Goal: Task Accomplishment & Management: Use online tool/utility

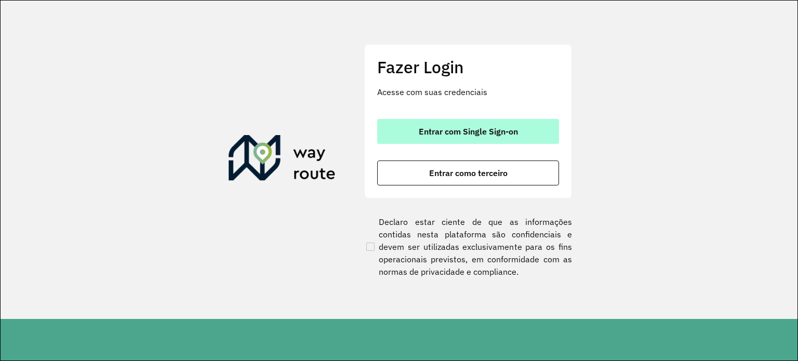
click at [485, 135] on span "Entrar com Single Sign-on" at bounding box center [468, 131] width 99 height 8
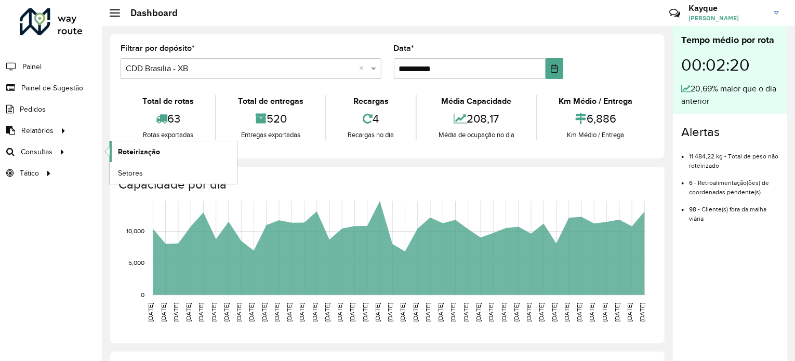
click at [139, 152] on span "Roteirização" at bounding box center [139, 152] width 42 height 11
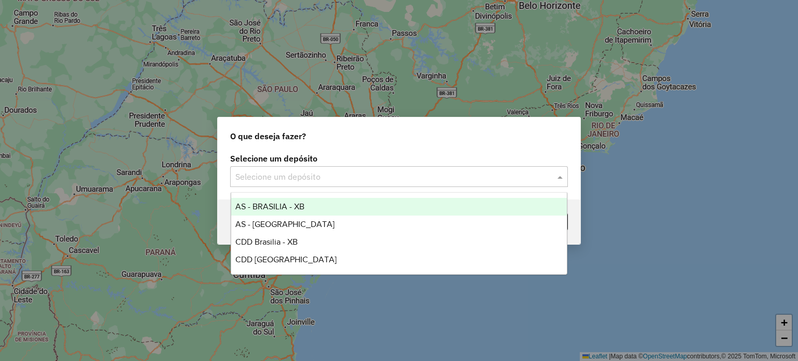
click at [285, 178] on input "text" at bounding box center [388, 177] width 307 height 12
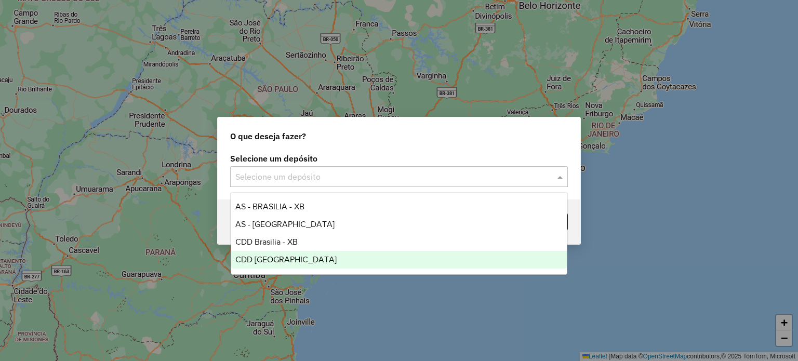
click at [273, 255] on span "CDD [GEOGRAPHIC_DATA]" at bounding box center [285, 259] width 101 height 9
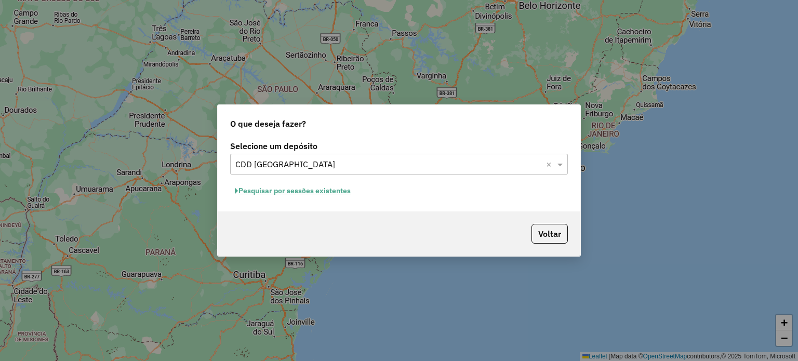
click at [313, 192] on button "Pesquisar por sessões existentes" at bounding box center [292, 191] width 125 height 16
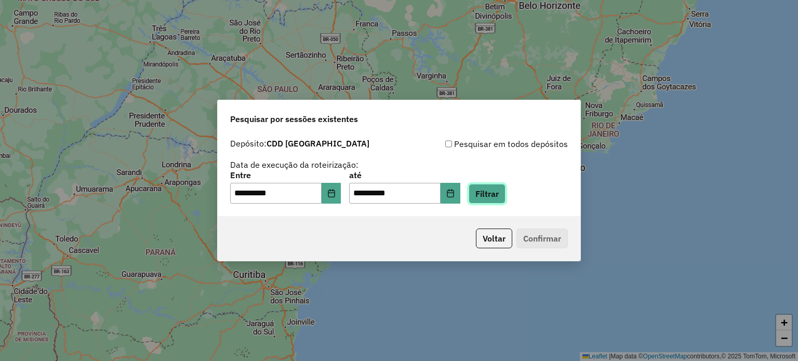
click at [497, 197] on button "Filtrar" at bounding box center [487, 194] width 37 height 20
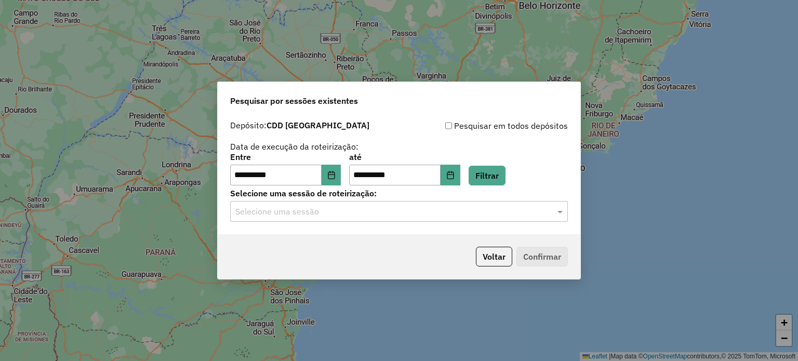
click at [332, 214] on input "text" at bounding box center [388, 212] width 307 height 12
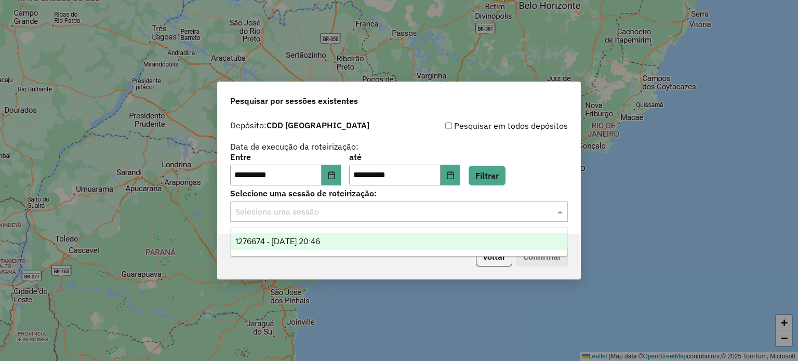
click at [289, 243] on span "1276674 - 16/09/2025 20:46" at bounding box center [277, 241] width 85 height 9
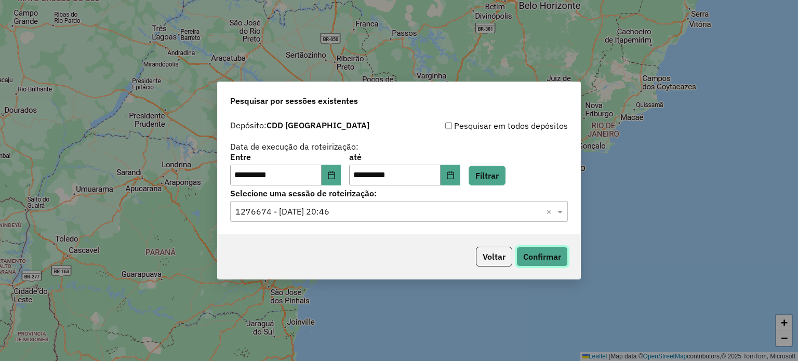
click at [525, 266] on button "Confirmar" at bounding box center [542, 257] width 51 height 20
click at [333, 177] on button "Choose Date" at bounding box center [332, 175] width 20 height 21
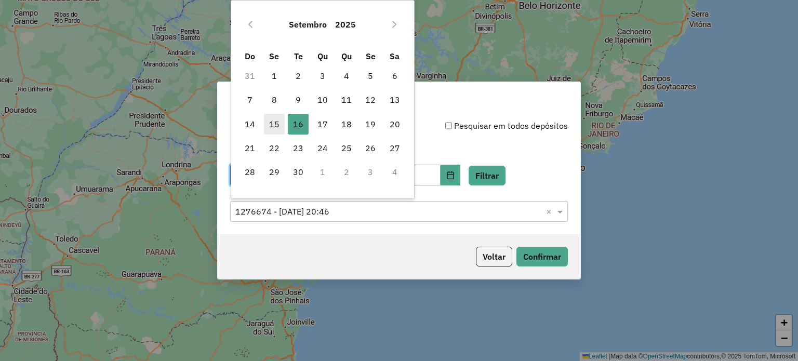
click at [277, 125] on span "15" at bounding box center [274, 124] width 21 height 21
type input "**********"
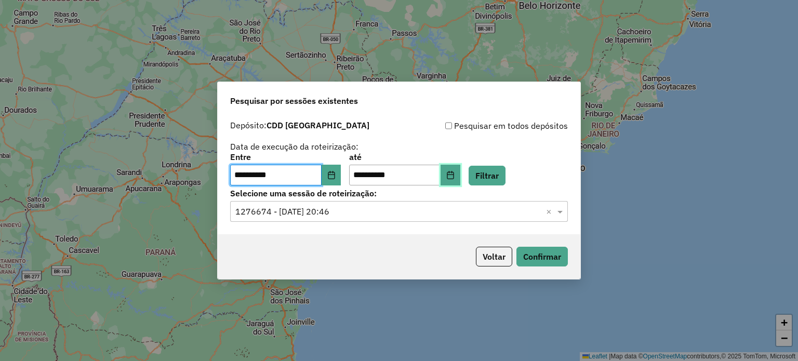
click at [455, 176] on icon "Choose Date" at bounding box center [450, 175] width 8 height 8
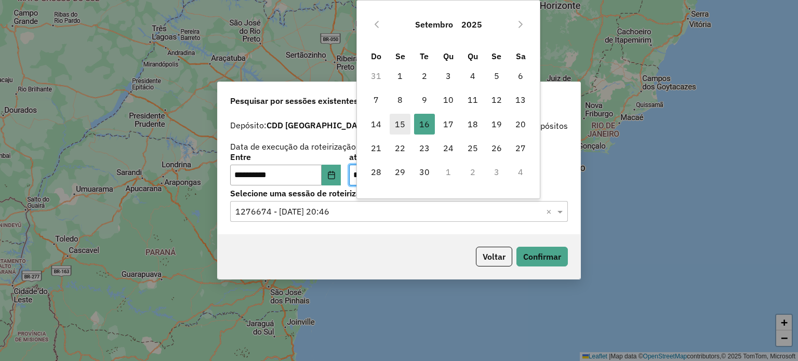
click at [403, 126] on span "15" at bounding box center [400, 124] width 21 height 21
type input "**********"
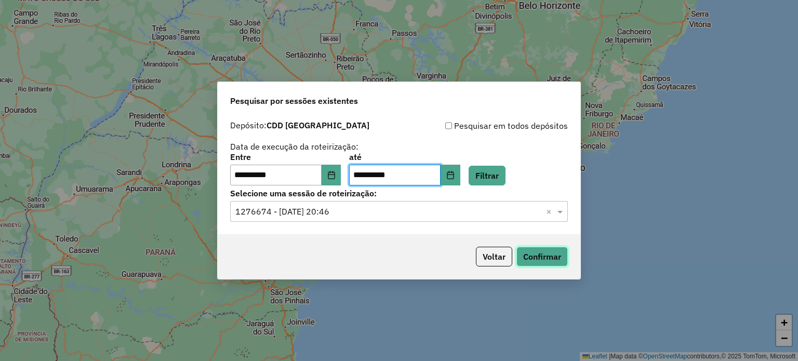
click at [544, 253] on button "Confirmar" at bounding box center [542, 257] width 51 height 20
click at [336, 215] on input "text" at bounding box center [388, 212] width 307 height 12
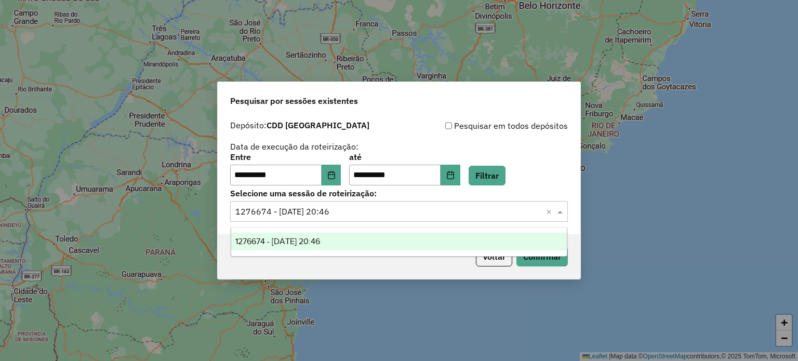
click at [350, 266] on div "Voltar Confirmar" at bounding box center [399, 256] width 363 height 45
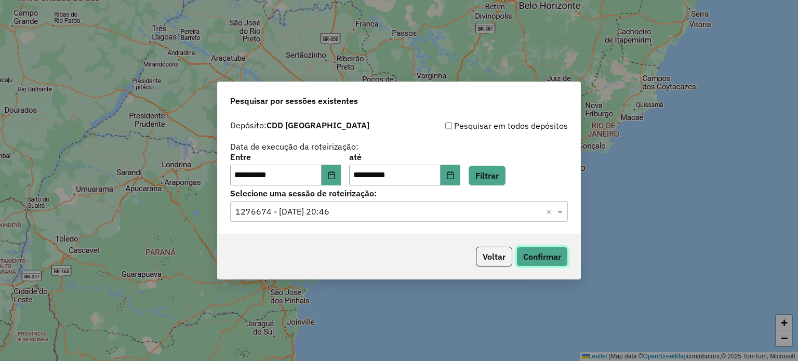
click at [529, 255] on button "Confirmar" at bounding box center [542, 257] width 51 height 20
click at [261, 211] on input "text" at bounding box center [388, 212] width 307 height 12
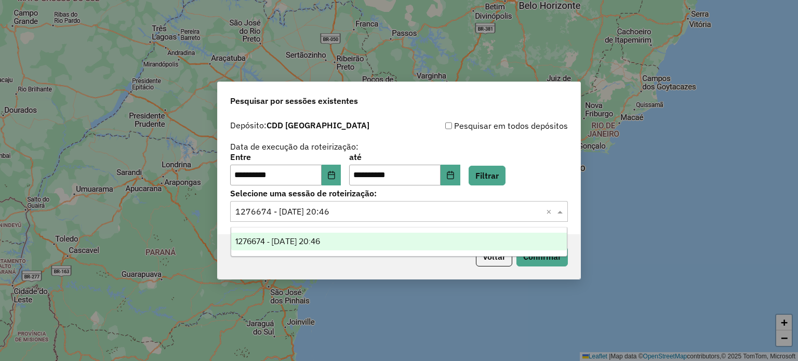
click at [261, 211] on input "text" at bounding box center [388, 212] width 307 height 12
click at [340, 170] on button "Choose Date" at bounding box center [332, 175] width 20 height 21
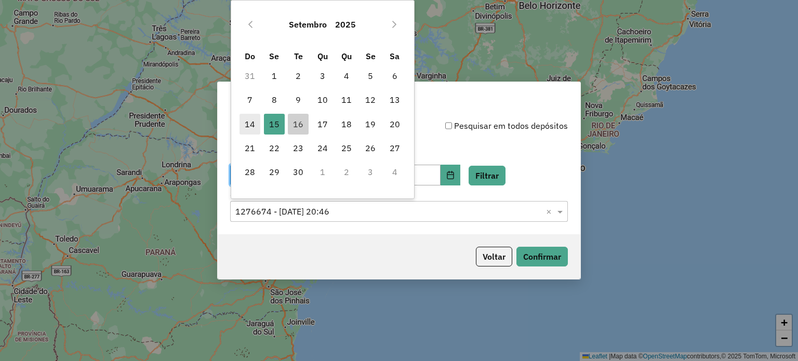
click at [249, 122] on span "14" at bounding box center [250, 124] width 21 height 21
type input "**********"
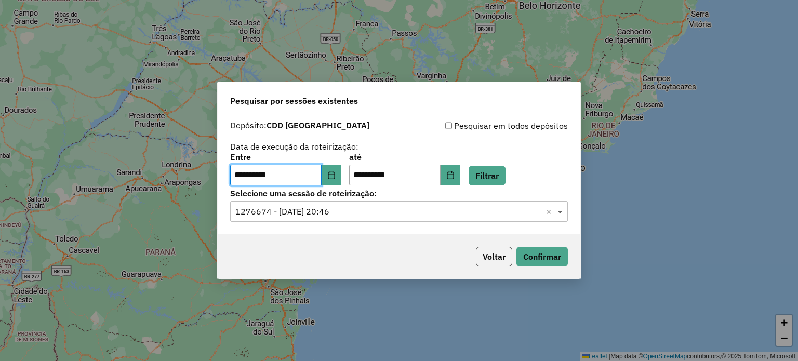
click at [560, 215] on span at bounding box center [561, 211] width 13 height 12
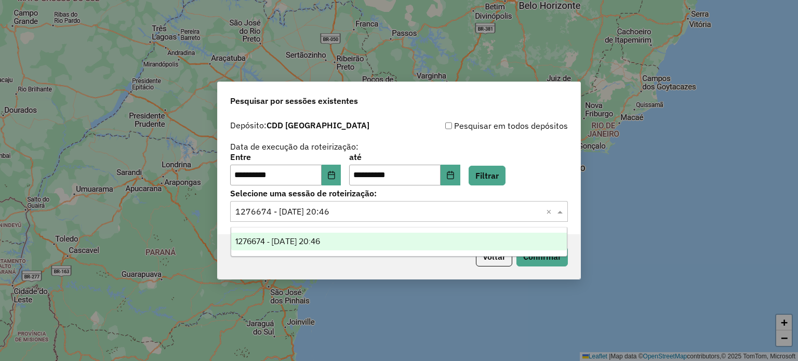
click at [447, 264] on div "Voltar Confirmar" at bounding box center [399, 256] width 363 height 45
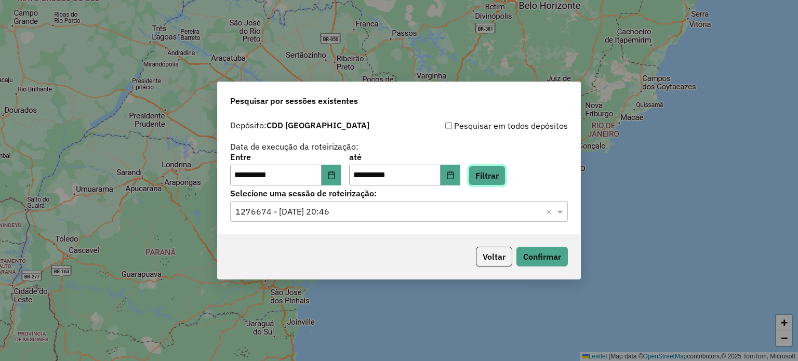
click at [505, 173] on button "Filtrar" at bounding box center [487, 176] width 37 height 20
click at [353, 212] on input "text" at bounding box center [388, 212] width 307 height 12
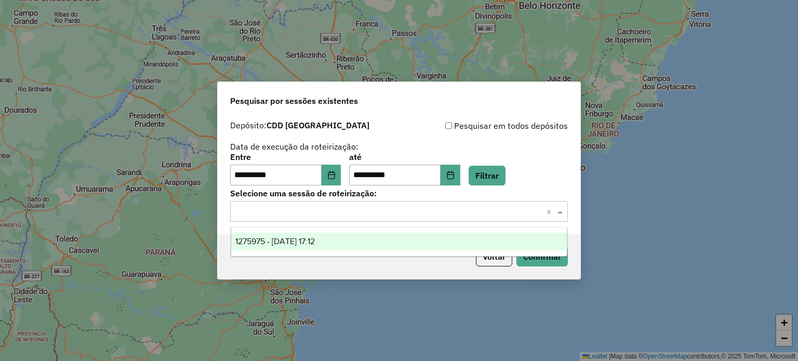
click at [315, 243] on span "1275975 - 15/09/2025 17:12" at bounding box center [275, 241] width 80 height 9
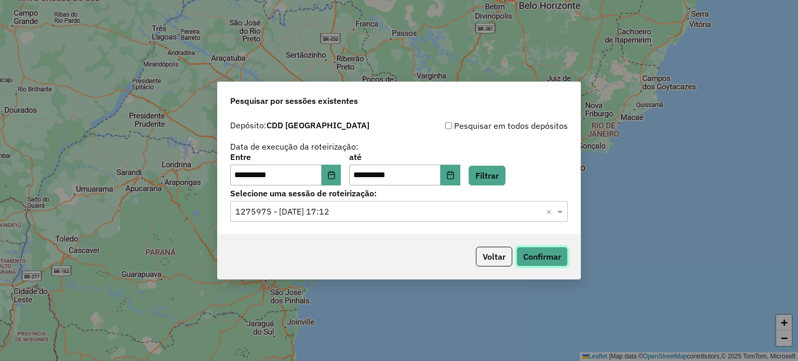
click at [548, 256] on button "Confirmar" at bounding box center [542, 257] width 51 height 20
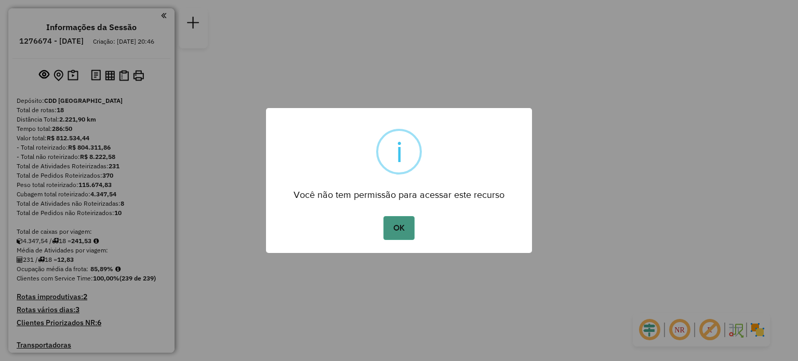
click at [400, 227] on button "OK" at bounding box center [399, 228] width 31 height 24
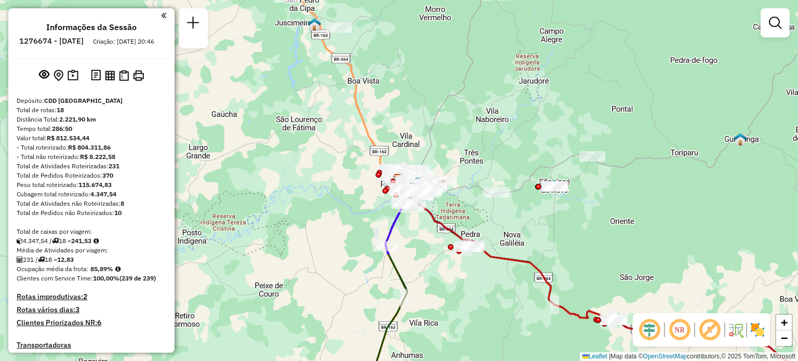
click at [780, 30] on link at bounding box center [775, 22] width 21 height 21
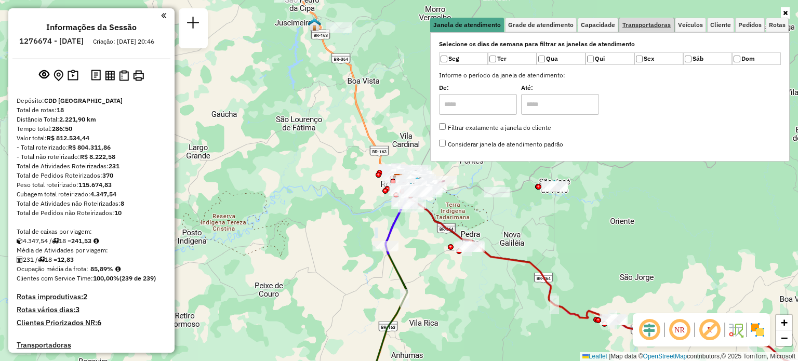
click at [663, 25] on span "Transportadoras" at bounding box center [647, 25] width 48 height 6
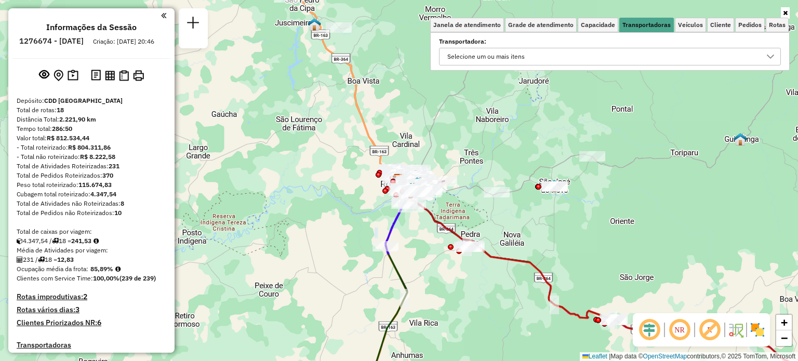
click at [528, 60] on div "Selecione um ou mais itens" at bounding box center [486, 56] width 85 height 17
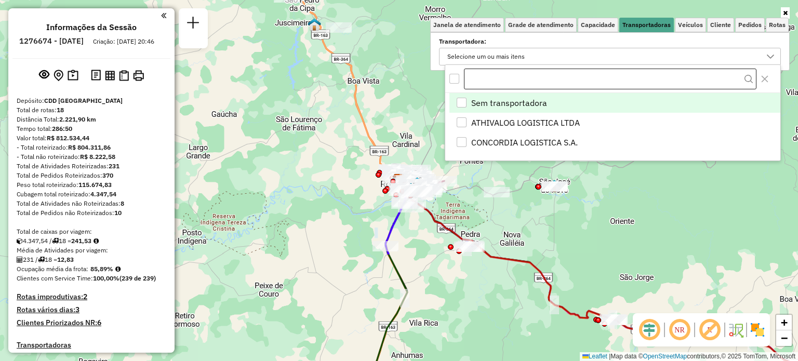
scroll to position [6, 37]
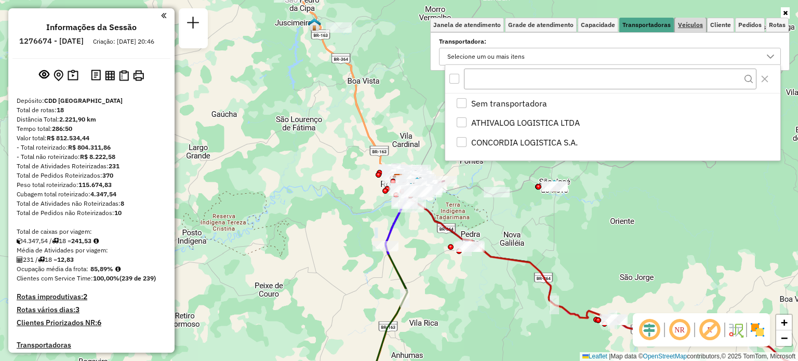
click at [691, 22] on span "Veículos" at bounding box center [690, 25] width 25 height 6
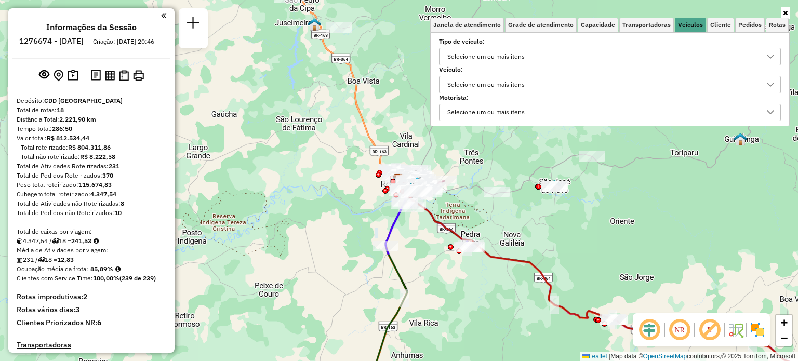
click at [491, 81] on div "Selecione um ou mais itens" at bounding box center [486, 84] width 85 height 17
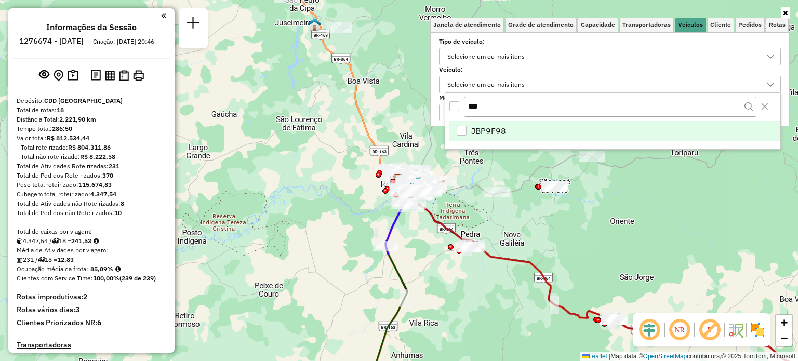
type input "***"
click at [497, 130] on span "JBP9F98" at bounding box center [488, 131] width 35 height 12
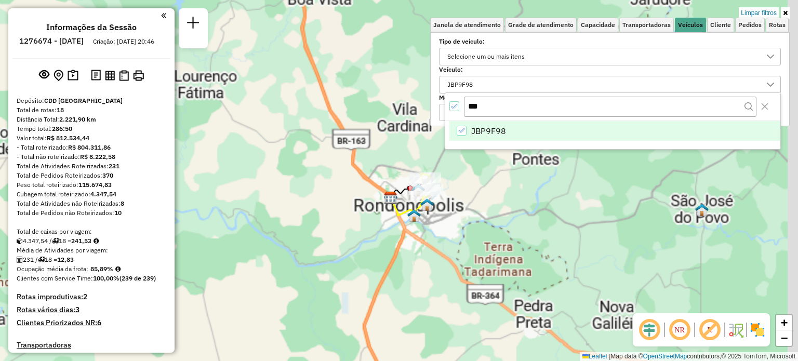
drag, startPoint x: 408, startPoint y: 207, endPoint x: 383, endPoint y: 251, distance: 50.3
click at [383, 251] on div "Limpar filtros Janela de atendimento Grade de atendimento Capacidade Transporta…" at bounding box center [399, 180] width 798 height 361
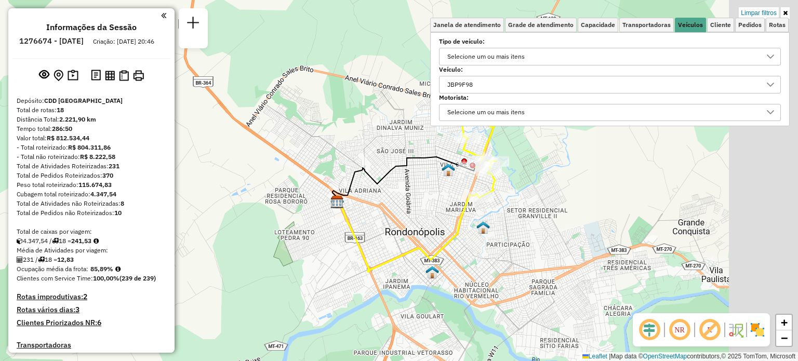
drag, startPoint x: 394, startPoint y: 194, endPoint x: 324, endPoint y: 274, distance: 106.4
click at [324, 274] on div "Limpar filtros Janela de atendimento Grade de atendimento Capacidade Transporta…" at bounding box center [399, 180] width 798 height 361
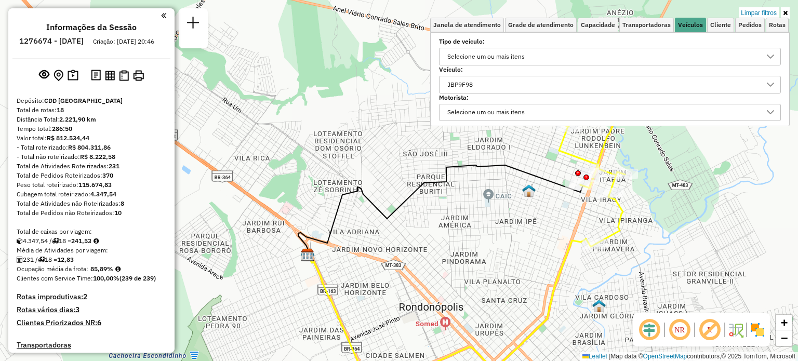
drag, startPoint x: 385, startPoint y: 219, endPoint x: 371, endPoint y: 307, distance: 89.5
click at [372, 308] on div "Limpar filtros Janela de atendimento Grade de atendimento Capacidade Transporta…" at bounding box center [399, 180] width 798 height 361
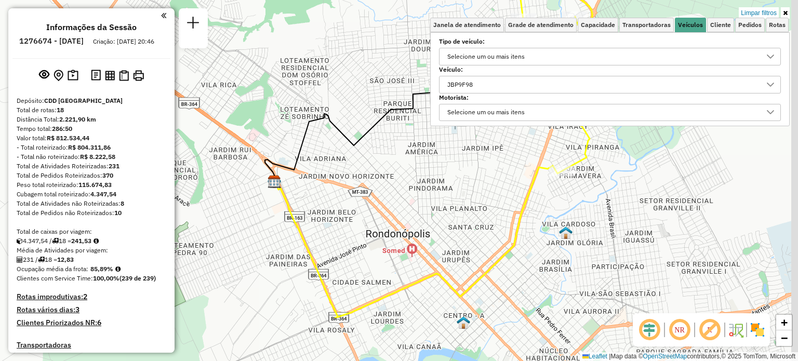
drag, startPoint x: 360, startPoint y: 245, endPoint x: 290, endPoint y: 132, distance: 133.0
click at [292, 133] on div "Limpar filtros Janela de atendimento Grade de atendimento Capacidade Transporta…" at bounding box center [399, 180] width 798 height 361
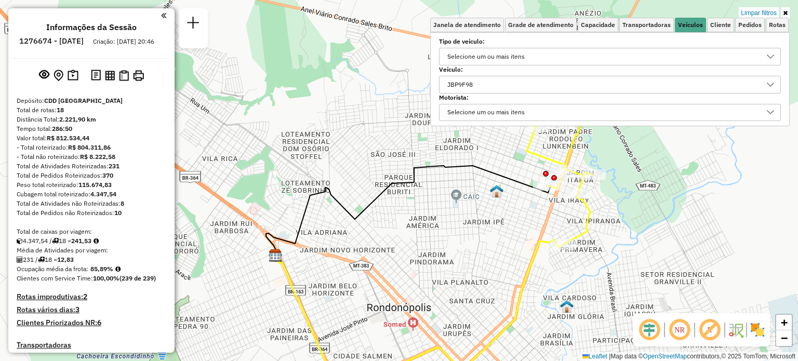
drag, startPoint x: 365, startPoint y: 210, endPoint x: 407, endPoint y: 320, distance: 117.3
click at [407, 320] on div "Limpar filtros Janela de atendimento Grade de atendimento Capacidade Transporta…" at bounding box center [399, 180] width 798 height 361
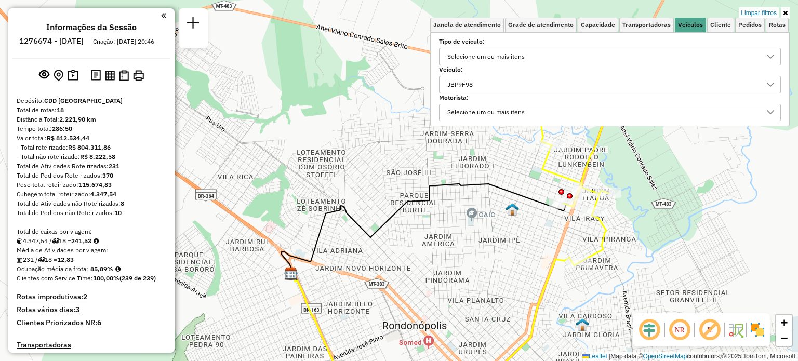
drag, startPoint x: 337, startPoint y: 235, endPoint x: 353, endPoint y: 254, distance: 24.0
click at [353, 254] on div "Limpar filtros Janela de atendimento Grade de atendimento Capacidade Transporta…" at bounding box center [399, 180] width 798 height 361
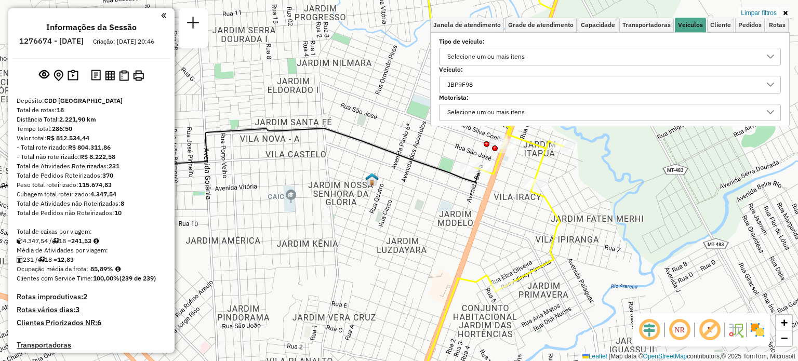
drag, startPoint x: 576, startPoint y: 215, endPoint x: 381, endPoint y: 236, distance: 195.5
click at [381, 236] on div "Limpar filtros Janela de atendimento Grade de atendimento Capacidade Transporta…" at bounding box center [399, 180] width 798 height 361
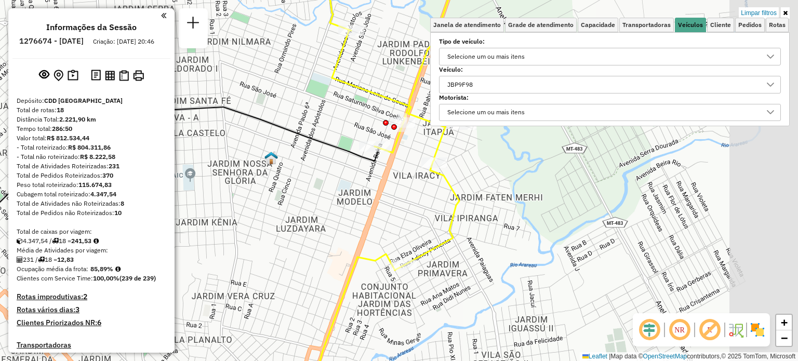
drag, startPoint x: 550, startPoint y: 269, endPoint x: 432, endPoint y: 238, distance: 121.9
click at [449, 247] on div "Limpar filtros Janela de atendimento Grade de atendimento Capacidade Transporta…" at bounding box center [399, 180] width 798 height 361
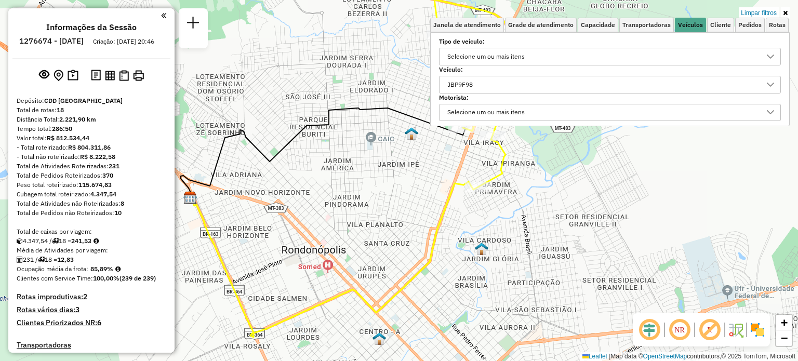
drag, startPoint x: 366, startPoint y: 266, endPoint x: 404, endPoint y: 245, distance: 43.3
click at [404, 245] on div "Limpar filtros Janela de atendimento Grade de atendimento Capacidade Transporta…" at bounding box center [399, 180] width 798 height 361
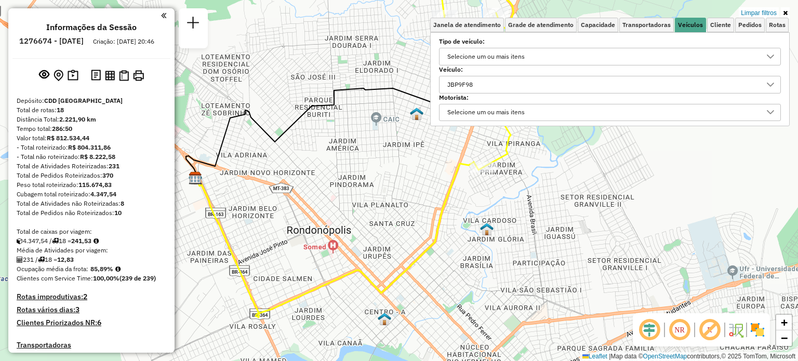
drag, startPoint x: 431, startPoint y: 226, endPoint x: 435, endPoint y: 207, distance: 18.5
click at [435, 207] on div "Limpar filtros Janela de atendimento Grade de atendimento Capacidade Transporta…" at bounding box center [399, 180] width 798 height 361
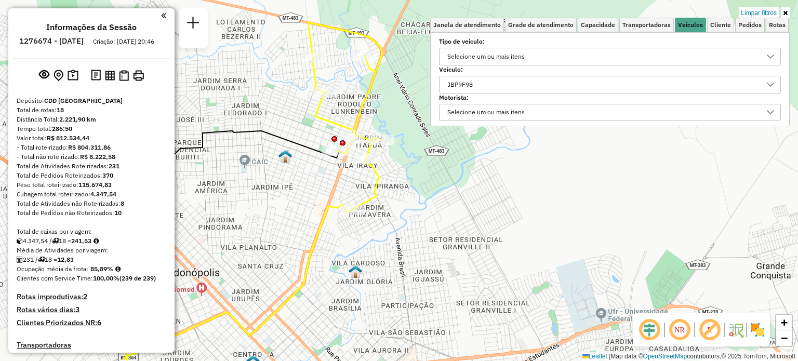
drag, startPoint x: 433, startPoint y: 244, endPoint x: 301, endPoint y: 286, distance: 138.2
click at [301, 286] on icon at bounding box center [207, 282] width 287 height 155
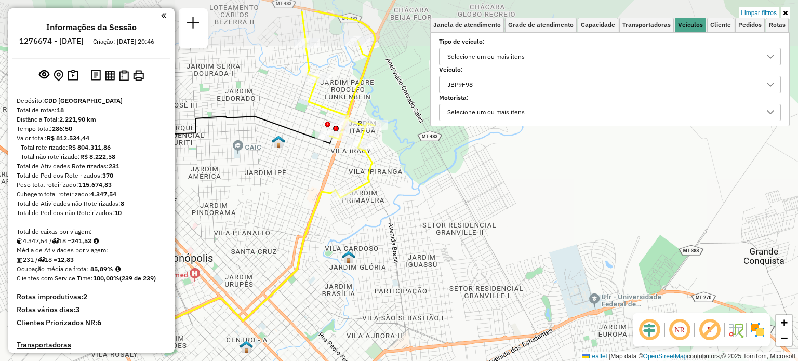
drag, startPoint x: 293, startPoint y: 206, endPoint x: 289, endPoint y: 212, distance: 7.1
click at [287, 212] on div "Limpar filtros Janela de atendimento Grade de atendimento Capacidade Transporta…" at bounding box center [399, 180] width 798 height 361
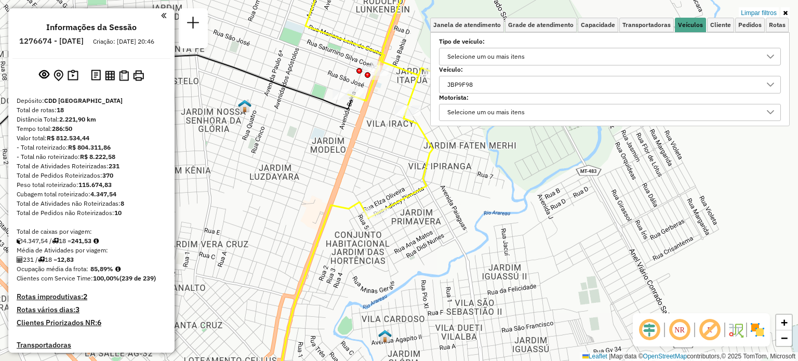
drag, startPoint x: 400, startPoint y: 201, endPoint x: 401, endPoint y: 228, distance: 27.6
click at [401, 229] on div "Limpar filtros Janela de atendimento Grade de atendimento Capacidade Transporta…" at bounding box center [399, 180] width 798 height 361
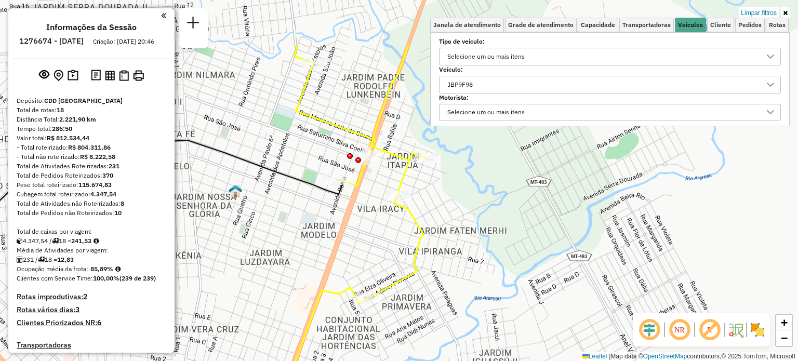
drag, startPoint x: 369, startPoint y: 155, endPoint x: 360, endPoint y: 236, distance: 81.2
click at [360, 236] on div "Limpar filtros Janela de atendimento Grade de atendimento Capacidade Transporta…" at bounding box center [399, 180] width 798 height 361
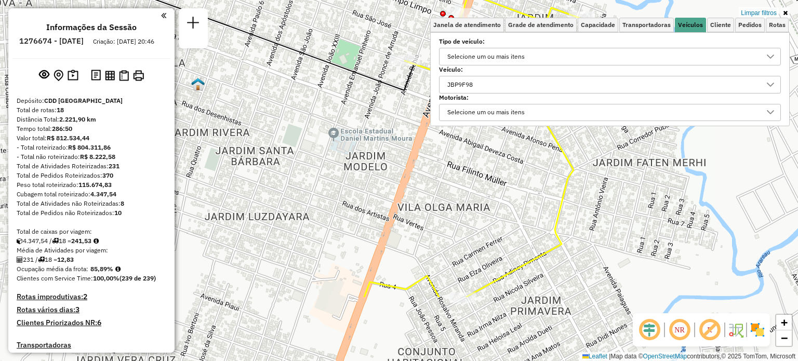
drag, startPoint x: 403, startPoint y: 233, endPoint x: 439, endPoint y: 169, distance: 73.5
click at [439, 169] on div "Limpar filtros Janela de atendimento Grade de atendimento Capacidade Transporta…" at bounding box center [399, 180] width 798 height 361
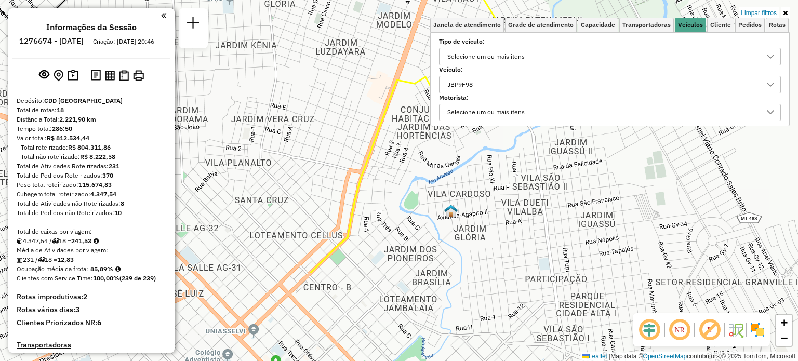
drag, startPoint x: 364, startPoint y: 249, endPoint x: 356, endPoint y: 124, distance: 124.9
click at [356, 124] on div "Limpar filtros Janela de atendimento Grade de atendimento Capacidade Transporta…" at bounding box center [399, 180] width 798 height 361
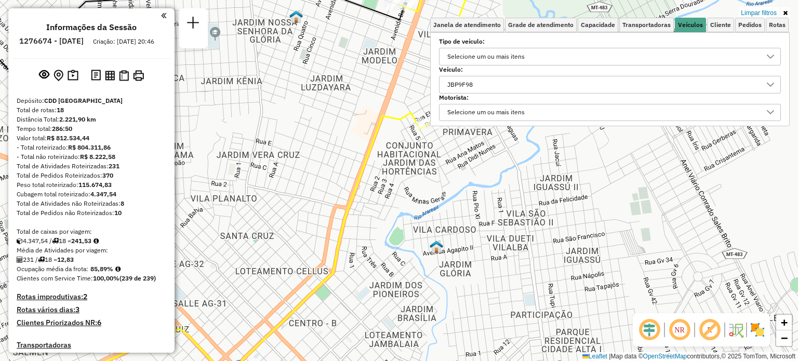
drag, startPoint x: 385, startPoint y: 189, endPoint x: 371, endPoint y: 224, distance: 38.7
click at [371, 224] on div "Limpar filtros Janela de atendimento Grade de atendimento Capacidade Transporta…" at bounding box center [399, 180] width 798 height 361
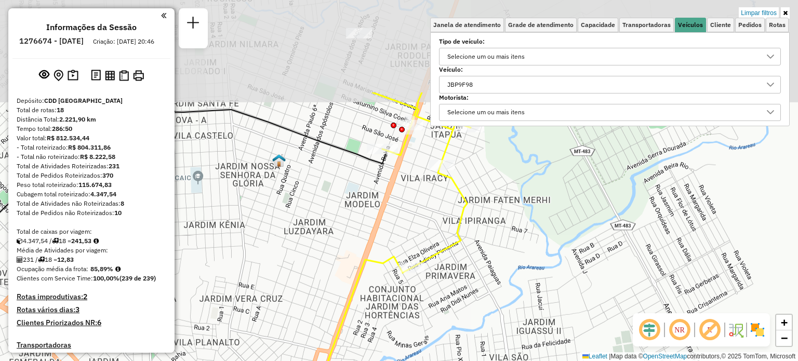
drag, startPoint x: 455, startPoint y: 163, endPoint x: 450, endPoint y: 303, distance: 140.4
click at [450, 303] on div "Limpar filtros Janela de atendimento Grade de atendimento Capacidade Transporta…" at bounding box center [399, 180] width 798 height 361
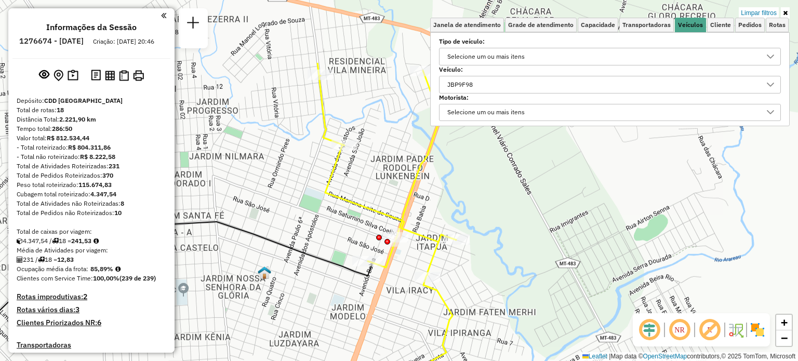
drag, startPoint x: 316, startPoint y: 180, endPoint x: 305, endPoint y: 265, distance: 85.0
click at [305, 265] on div "Limpar filtros Janela de atendimento Grade de atendimento Capacidade Transporta…" at bounding box center [399, 180] width 798 height 361
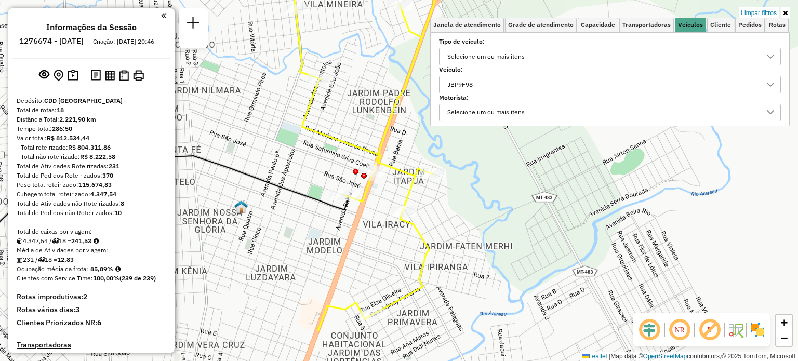
drag, startPoint x: 331, startPoint y: 248, endPoint x: 312, endPoint y: 177, distance: 74.1
click at [307, 182] on div "Limpar filtros Janela de atendimento Grade de atendimento Capacidade Transporta…" at bounding box center [399, 180] width 798 height 361
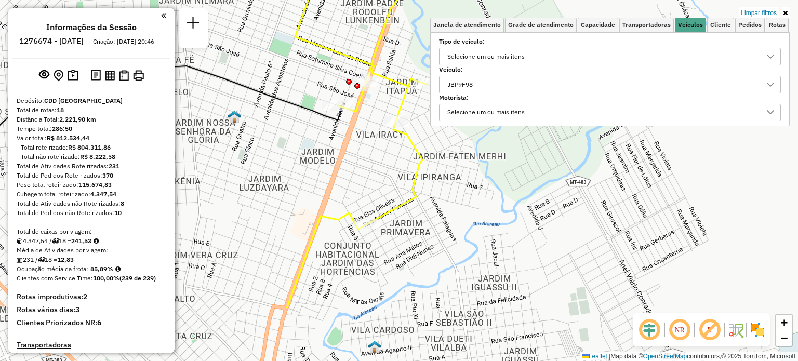
drag, startPoint x: 391, startPoint y: 261, endPoint x: 370, endPoint y: 154, distance: 109.1
click at [371, 155] on div "Limpar filtros Janela de atendimento Grade de atendimento Capacidade Transporta…" at bounding box center [399, 180] width 798 height 361
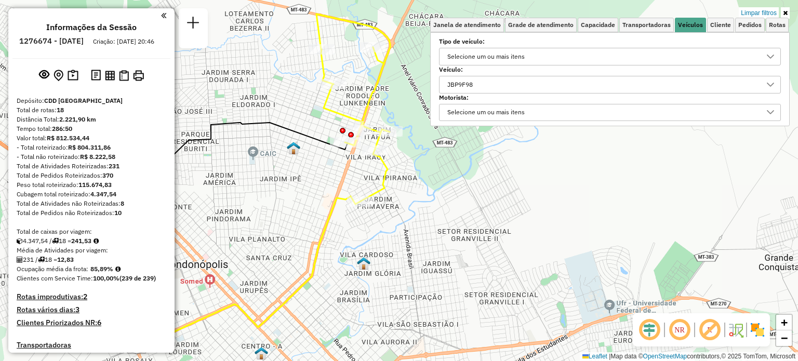
drag, startPoint x: 363, startPoint y: 203, endPoint x: 366, endPoint y: 222, distance: 19.5
click at [366, 222] on div "Limpar filtros Janela de atendimento Grade de atendimento Capacidade Transporta…" at bounding box center [399, 180] width 798 height 361
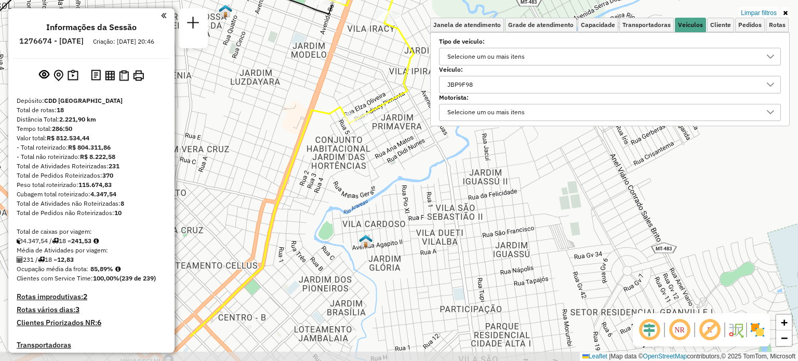
drag, startPoint x: 391, startPoint y: 218, endPoint x: 387, endPoint y: 157, distance: 60.9
click at [387, 157] on div "Limpar filtros Janela de atendimento Grade de atendimento Capacidade Transporta…" at bounding box center [399, 180] width 798 height 361
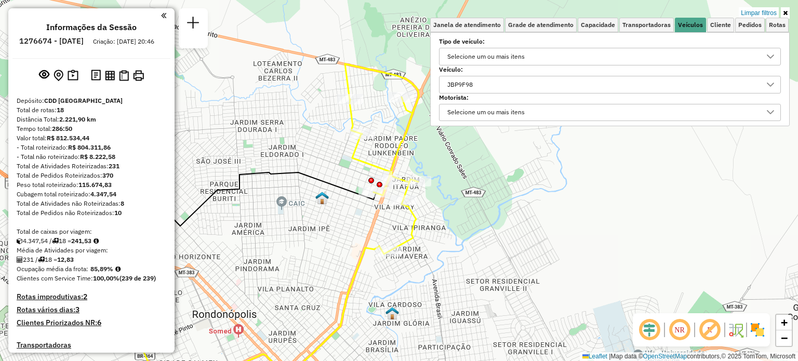
drag, startPoint x: 326, startPoint y: 154, endPoint x: 347, endPoint y: 242, distance: 89.6
click at [347, 242] on div "Limpar filtros Janela de atendimento Grade de atendimento Capacidade Transporta…" at bounding box center [399, 180] width 798 height 361
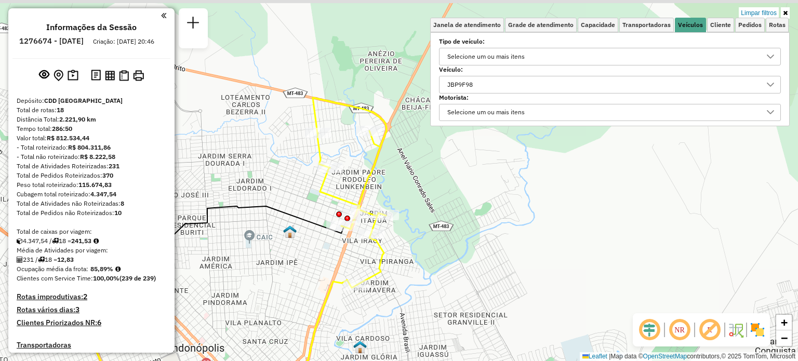
drag, startPoint x: 322, startPoint y: 239, endPoint x: 317, endPoint y: 263, distance: 25.5
click at [317, 263] on div "Limpar filtros Janela de atendimento Grade de atendimento Capacidade Transporta…" at bounding box center [399, 180] width 798 height 361
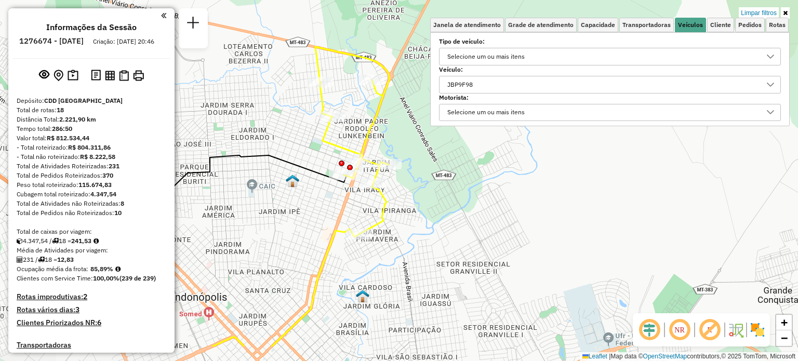
drag, startPoint x: 301, startPoint y: 280, endPoint x: 303, endPoint y: 229, distance: 51.0
click at [303, 229] on div "Limpar filtros Janela de atendimento Grade de atendimento Capacidade Transporta…" at bounding box center [399, 180] width 798 height 361
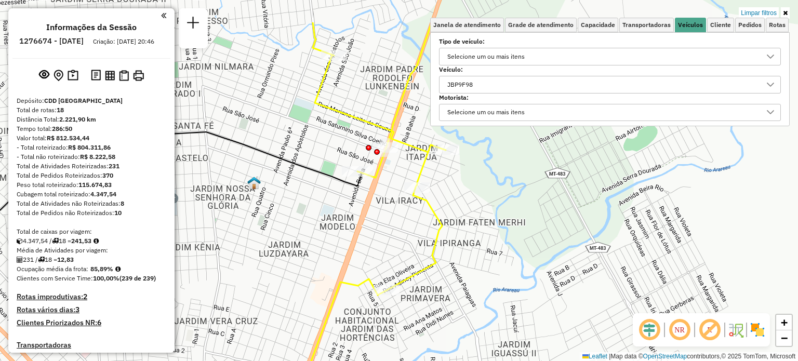
drag, startPoint x: 338, startPoint y: 215, endPoint x: 302, endPoint y: 282, distance: 76.0
click at [302, 282] on div "Limpar filtros Janela de atendimento Grade de atendimento Capacidade Transporta…" at bounding box center [399, 180] width 798 height 361
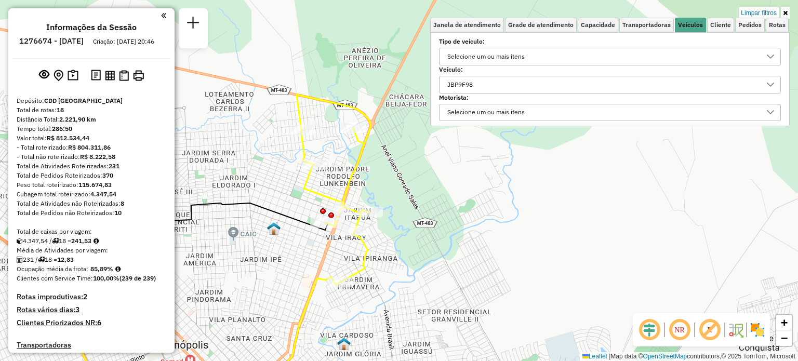
drag, startPoint x: 293, startPoint y: 226, endPoint x: 291, endPoint y: 220, distance: 6.6
click at [291, 220] on icon at bounding box center [185, 252] width 285 height 98
click at [493, 87] on div "JBP9F98" at bounding box center [602, 84] width 317 height 17
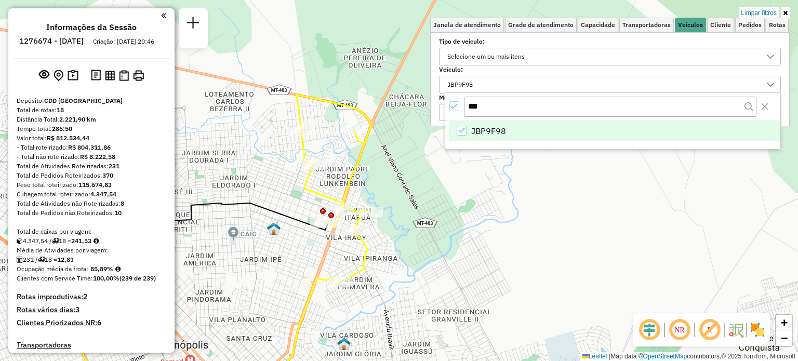
drag, startPoint x: 475, startPoint y: 105, endPoint x: 425, endPoint y: 105, distance: 50.4
click at [425, 105] on body "Aplicando filtros Pop-up bloqueado! Seu navegador bloqueou automáticamente a ab…" at bounding box center [399, 180] width 798 height 361
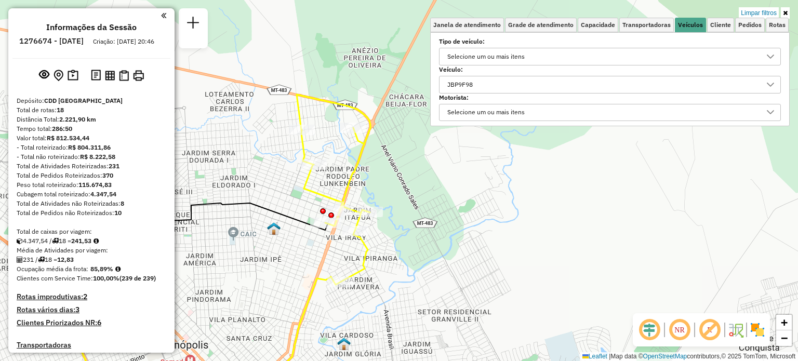
click at [483, 83] on div "JBP9F98" at bounding box center [602, 84] width 317 height 17
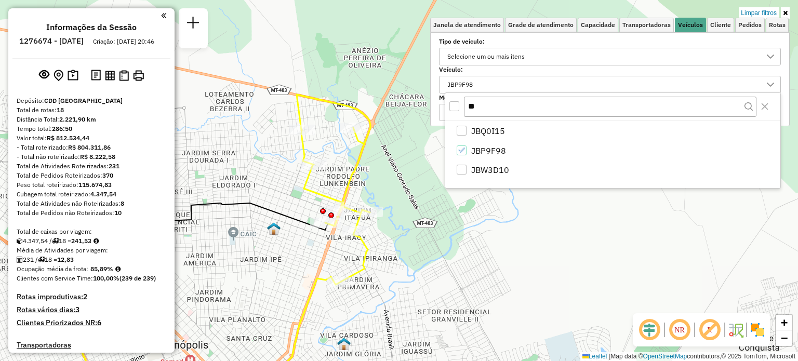
type input "*"
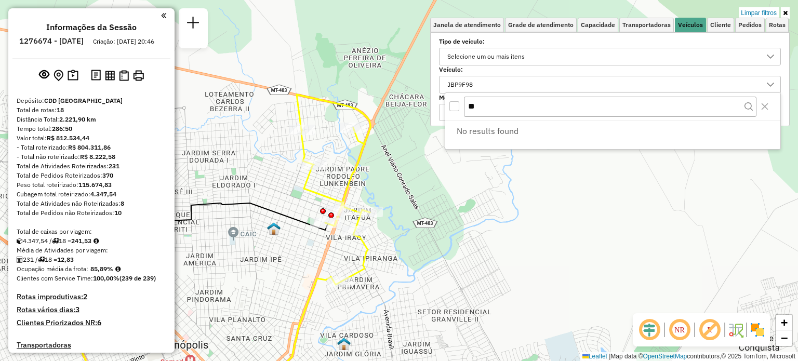
type input "*"
type input "**"
click at [602, 205] on div "Limpar filtros Janela de atendimento Grade de atendimento Capacidade Transporta…" at bounding box center [399, 180] width 798 height 361
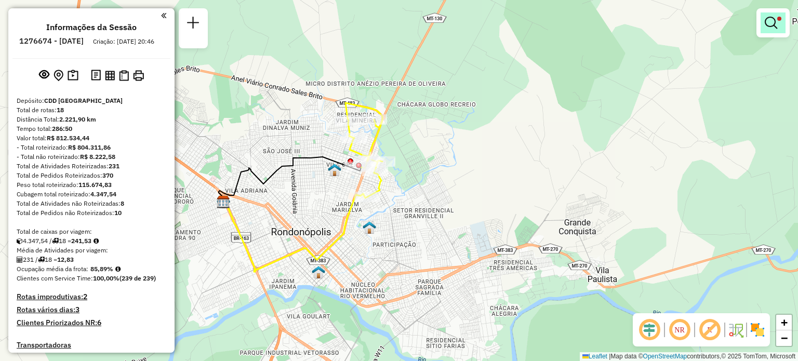
click at [778, 25] on link at bounding box center [773, 22] width 25 height 21
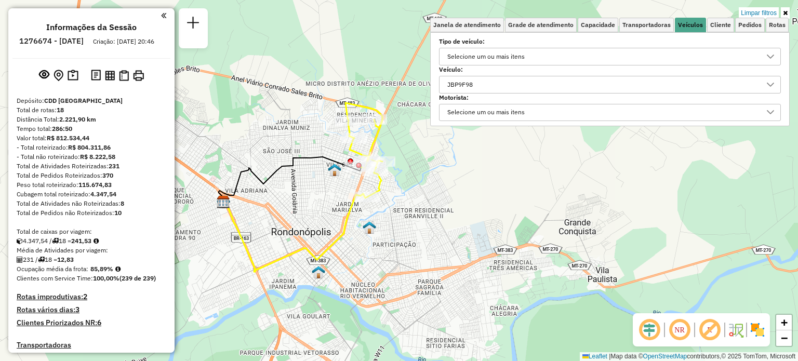
click at [170, 8] on div "Limpar filtros Janela de atendimento Grade de atendimento Capacidade Transporta…" at bounding box center [399, 180] width 798 height 361
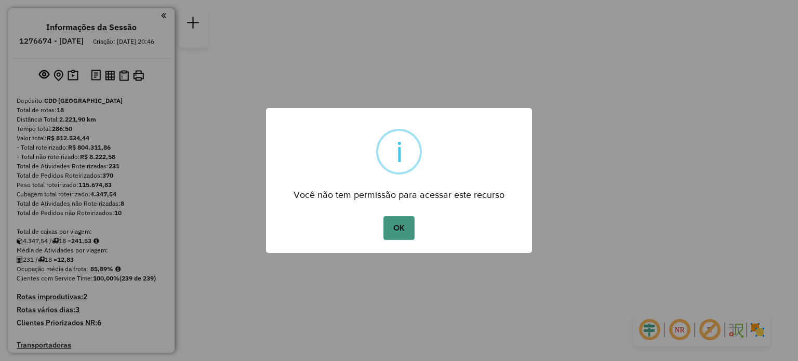
click at [404, 228] on button "OK" at bounding box center [399, 228] width 31 height 24
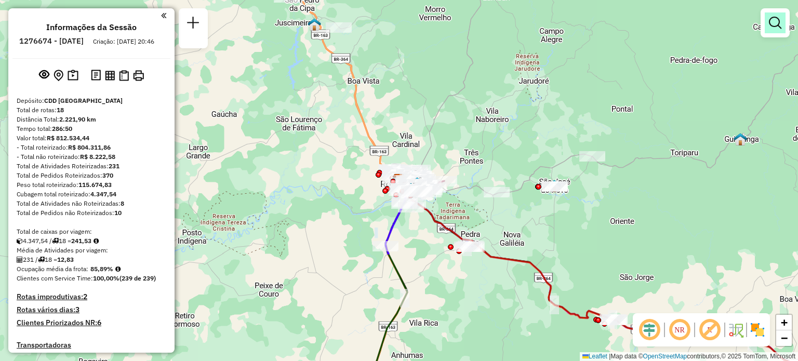
click at [771, 29] on em at bounding box center [775, 23] width 12 height 12
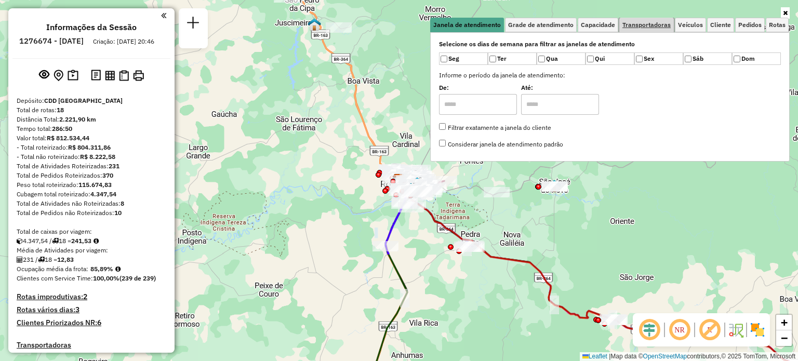
click at [646, 23] on span "Transportadoras" at bounding box center [647, 25] width 48 height 6
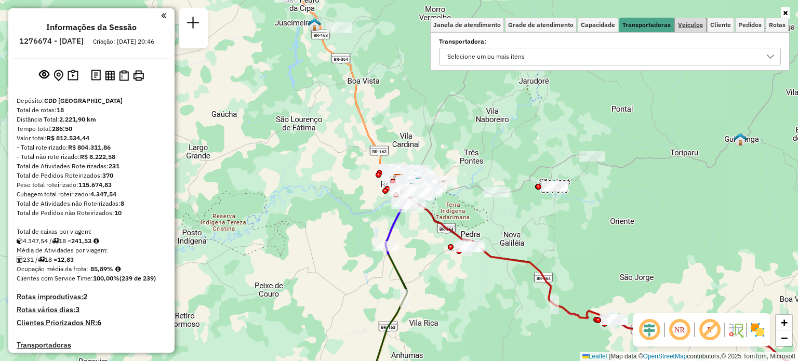
click at [696, 24] on span "Veículos" at bounding box center [690, 25] width 25 height 6
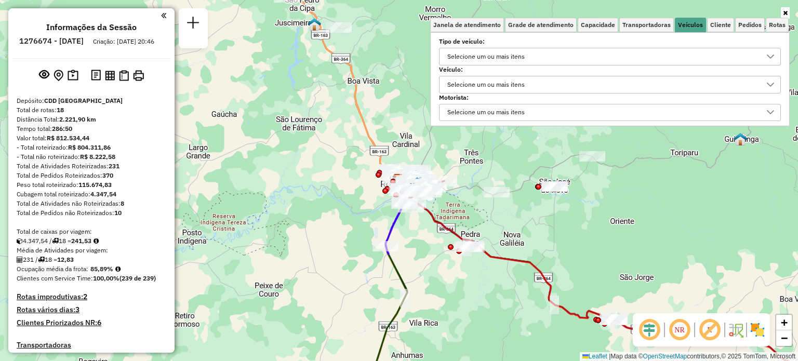
click at [478, 83] on div "Selecione um ou mais itens" at bounding box center [486, 84] width 85 height 17
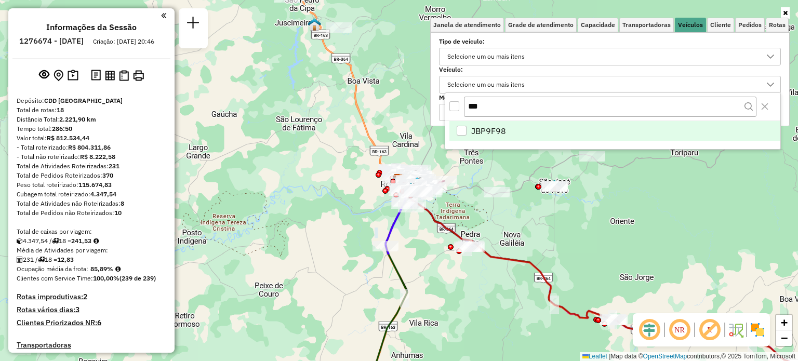
type input "***"
click at [519, 133] on li "JBP9F98" at bounding box center [615, 131] width 331 height 20
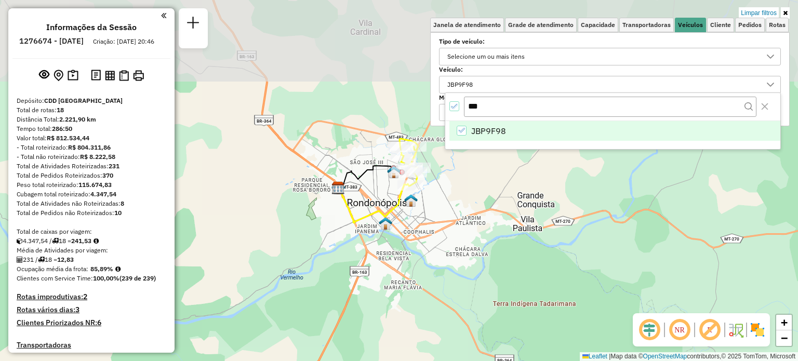
drag, startPoint x: 399, startPoint y: 149, endPoint x: 362, endPoint y: 267, distance: 123.3
click at [364, 267] on div "Limpar filtros Janela de atendimento Grade de atendimento Capacidade Transporta…" at bounding box center [399, 180] width 798 height 361
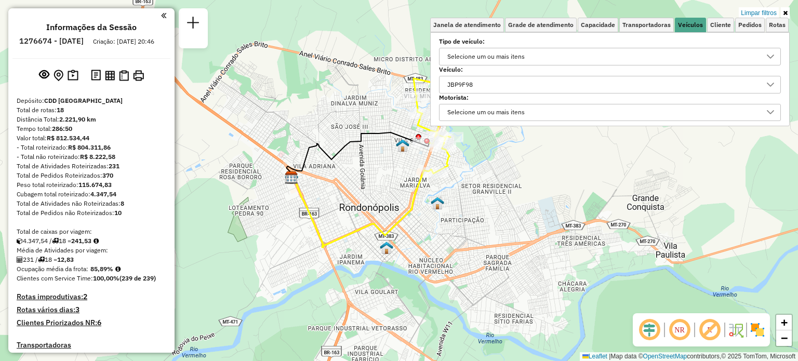
drag, startPoint x: 394, startPoint y: 173, endPoint x: 387, endPoint y: 200, distance: 28.5
click at [387, 200] on div "Limpar filtros Janela de atendimento Grade de atendimento Capacidade Transporta…" at bounding box center [399, 180] width 798 height 361
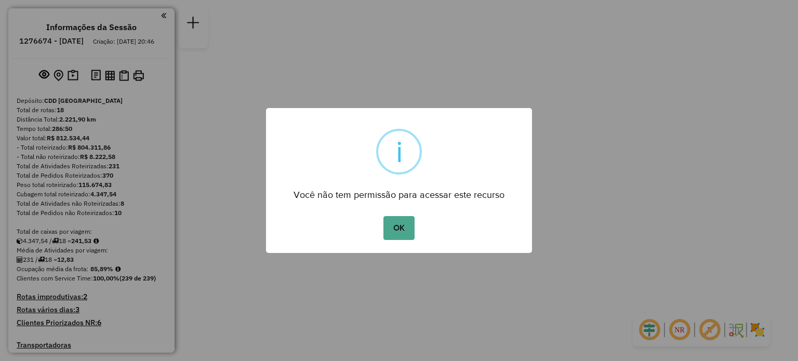
click at [402, 234] on button "OK" at bounding box center [399, 228] width 31 height 24
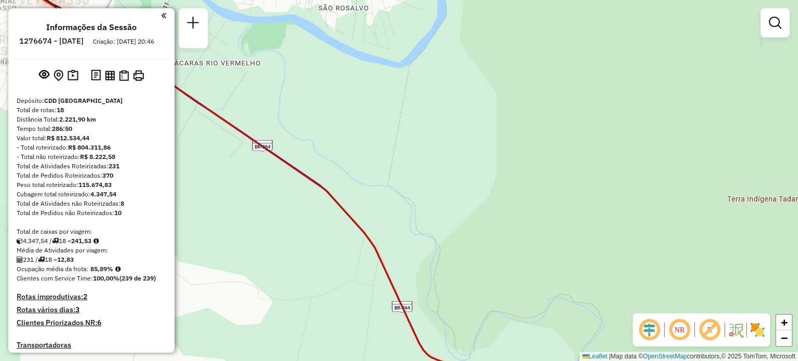
drag, startPoint x: 384, startPoint y: 110, endPoint x: 586, endPoint y: 209, distance: 225.4
click at [586, 209] on div "Janela de atendimento Grade de atendimento Capacidade Transportadoras Veículos …" at bounding box center [399, 180] width 798 height 361
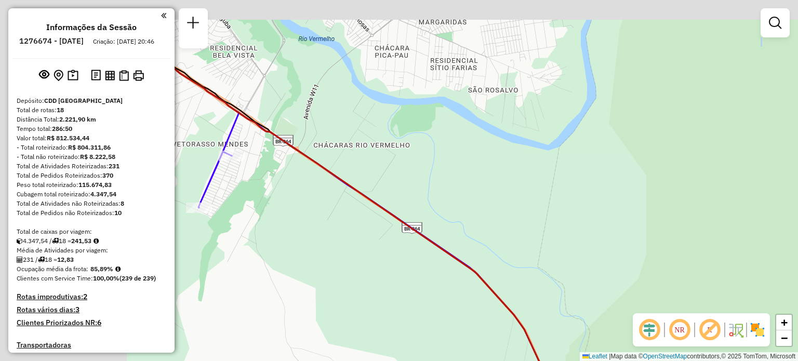
drag, startPoint x: 289, startPoint y: 146, endPoint x: 484, endPoint y: 228, distance: 211.9
click at [481, 232] on div "Janela de atendimento Grade de atendimento Capacidade Transportadoras Veículos …" at bounding box center [399, 180] width 798 height 361
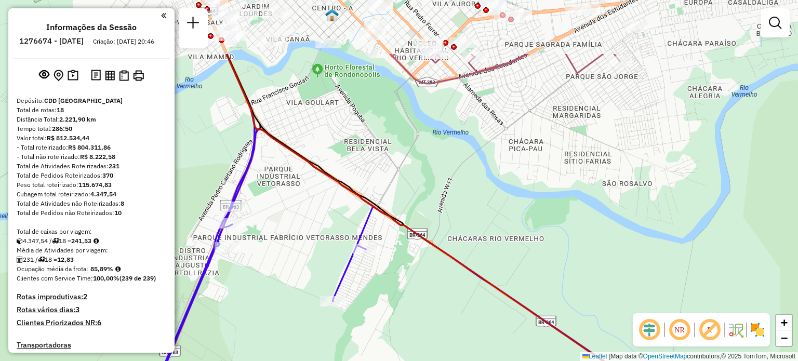
drag, startPoint x: 364, startPoint y: 170, endPoint x: 465, endPoint y: 262, distance: 136.1
click at [460, 262] on icon at bounding box center [457, 270] width 461 height 433
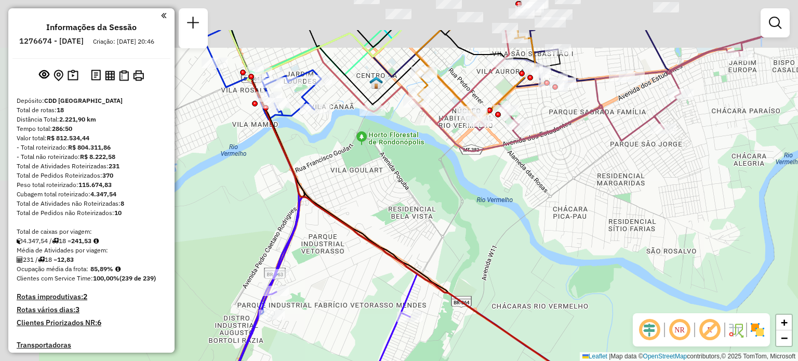
drag, startPoint x: 306, startPoint y: 118, endPoint x: 463, endPoint y: 1, distance: 196.4
click at [365, 205] on div "Janela de atendimento Grade de atendimento Capacidade Transportadoras Veículos …" at bounding box center [399, 180] width 798 height 361
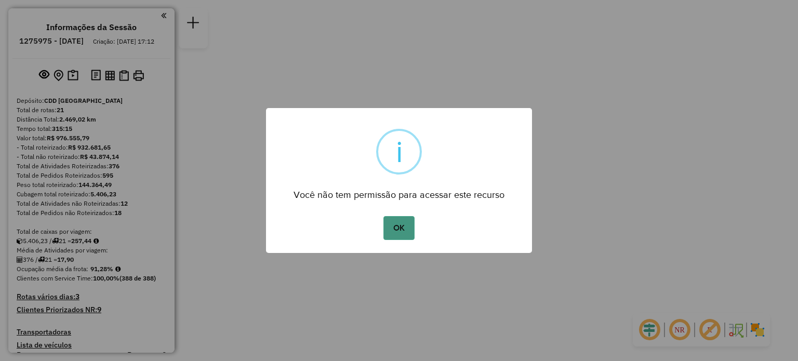
click at [393, 231] on button "OK" at bounding box center [399, 228] width 31 height 24
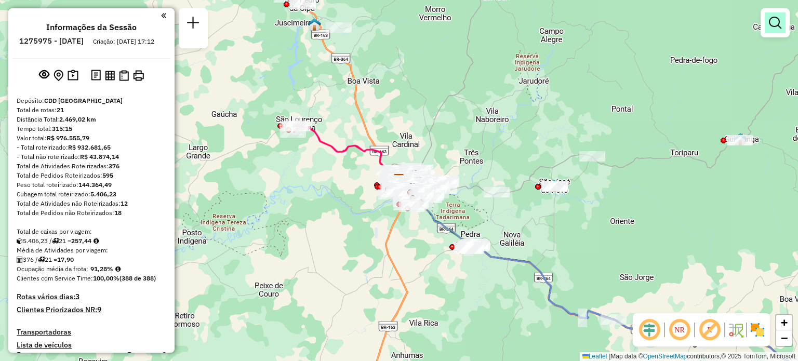
click at [777, 27] on em at bounding box center [775, 23] width 12 height 12
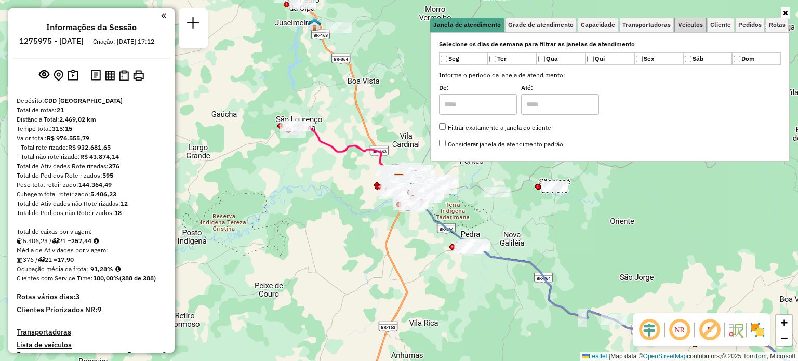
click at [694, 25] on span "Veículos" at bounding box center [690, 25] width 25 height 6
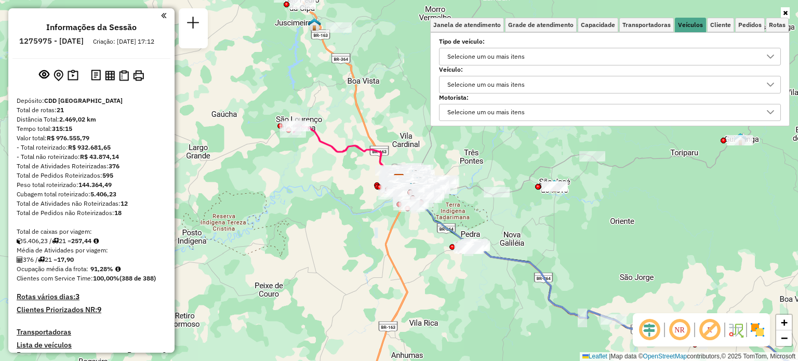
click at [510, 85] on div "Selecione um ou mais itens" at bounding box center [486, 84] width 85 height 17
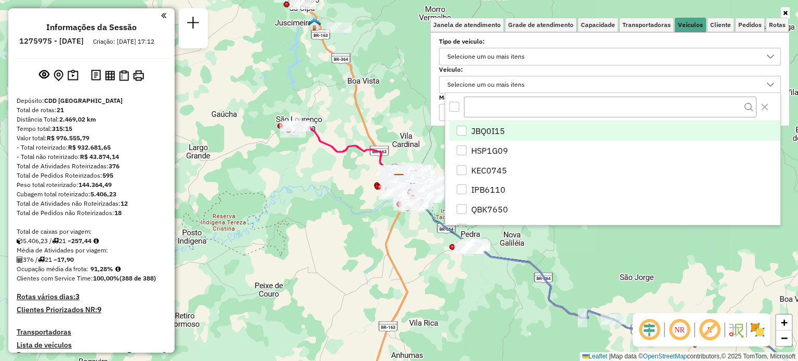
scroll to position [6, 37]
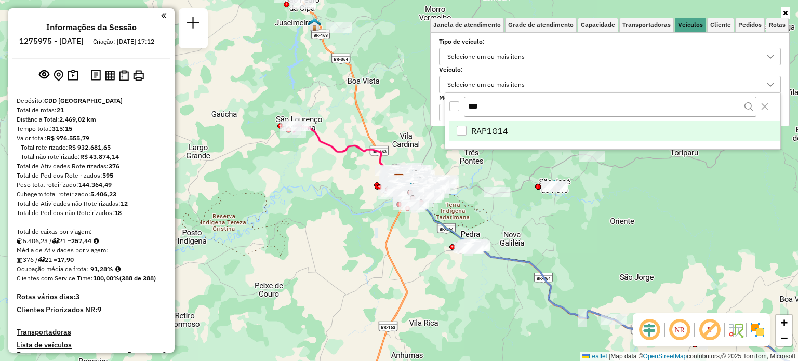
type input "***"
click at [505, 130] on span "RAP1G14" at bounding box center [489, 131] width 37 height 12
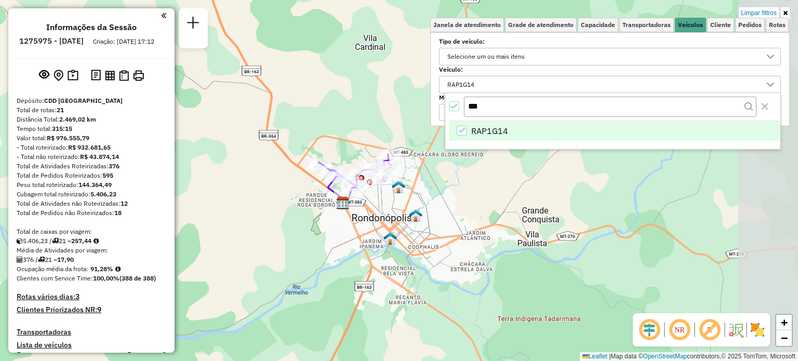
drag, startPoint x: 387, startPoint y: 141, endPoint x: 319, endPoint y: 221, distance: 105.1
click at [319, 221] on div "Limpar filtros Janela de atendimento Grade de atendimento Capacidade Transporta…" at bounding box center [399, 180] width 798 height 361
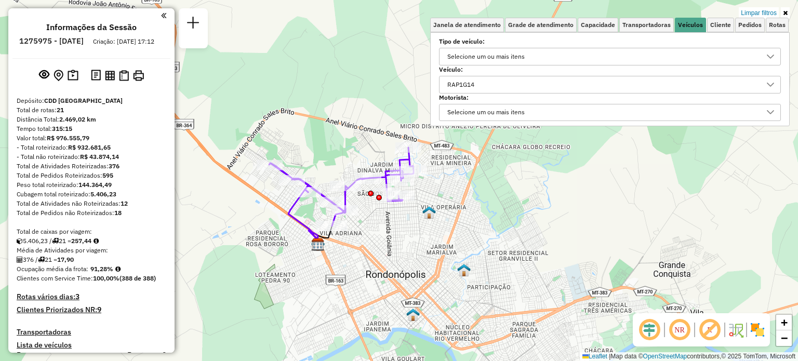
drag, startPoint x: 349, startPoint y: 220, endPoint x: 299, endPoint y: 280, distance: 77.5
click at [299, 280] on div "Limpar filtros Janela de atendimento Grade de atendimento Capacidade Transporta…" at bounding box center [399, 180] width 798 height 361
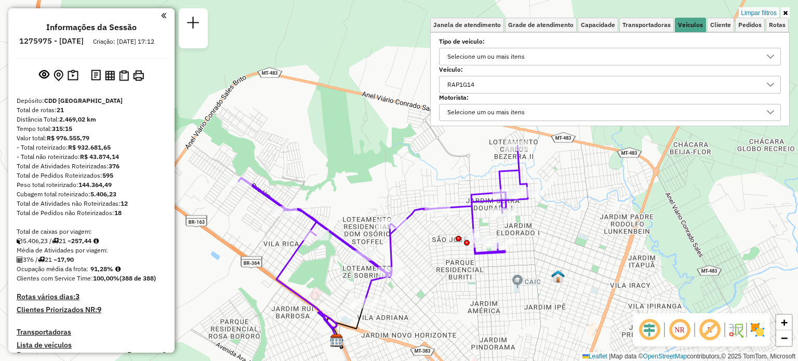
drag, startPoint x: 457, startPoint y: 224, endPoint x: 457, endPoint y: 342, distance: 118.5
click at [457, 342] on div "Limpar filtros Janela de atendimento Grade de atendimento Capacidade Transporta…" at bounding box center [399, 180] width 798 height 361
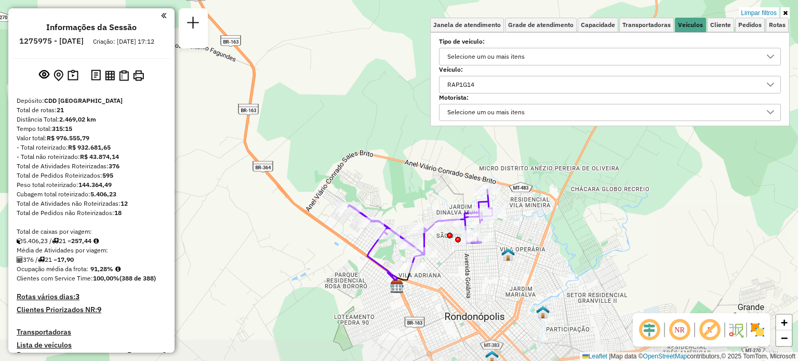
drag, startPoint x: 436, startPoint y: 309, endPoint x: 441, endPoint y: 292, distance: 18.4
click at [441, 292] on div "Limpar filtros Janela de atendimento Grade de atendimento Capacidade Transporta…" at bounding box center [399, 180] width 798 height 361
click at [505, 85] on div "RAP1G14" at bounding box center [602, 84] width 317 height 17
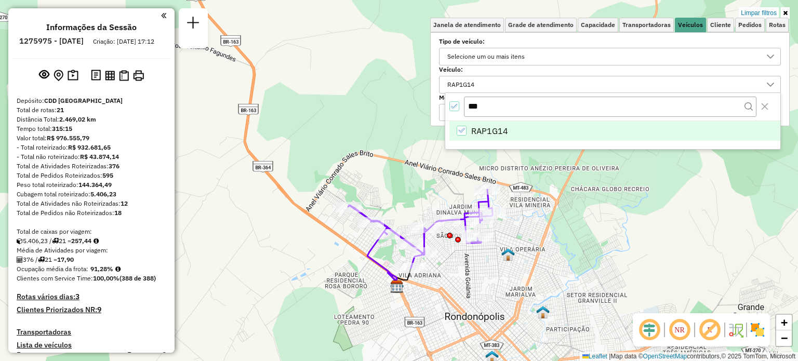
drag, startPoint x: 497, startPoint y: 111, endPoint x: 420, endPoint y: 102, distance: 76.9
click at [431, 105] on body "Aplicando filtros Pop-up bloqueado! Seu navegador bloqueou automáticamente a ab…" at bounding box center [399, 180] width 798 height 361
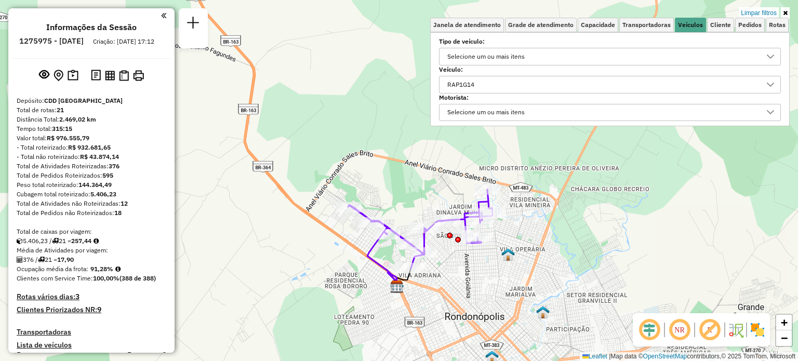
click at [475, 81] on div "RAP1G14" at bounding box center [461, 84] width 34 height 17
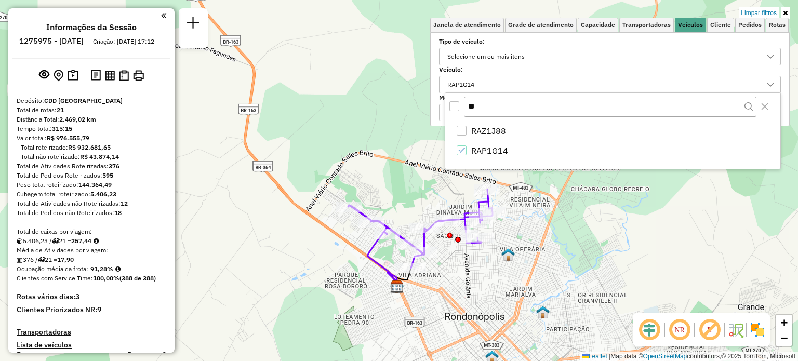
type input "*"
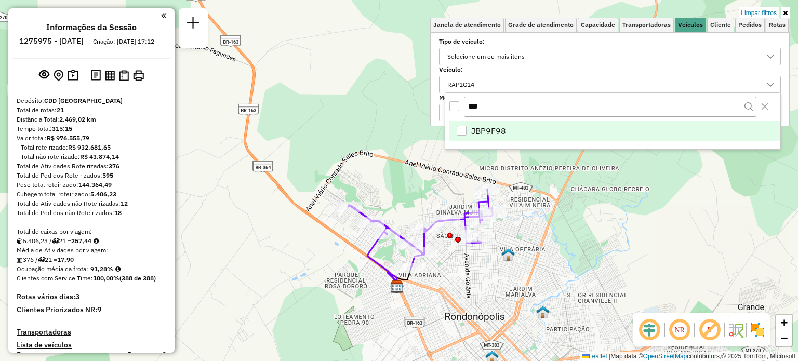
type input "***"
click at [493, 126] on span "JBP9F98" at bounding box center [488, 131] width 35 height 12
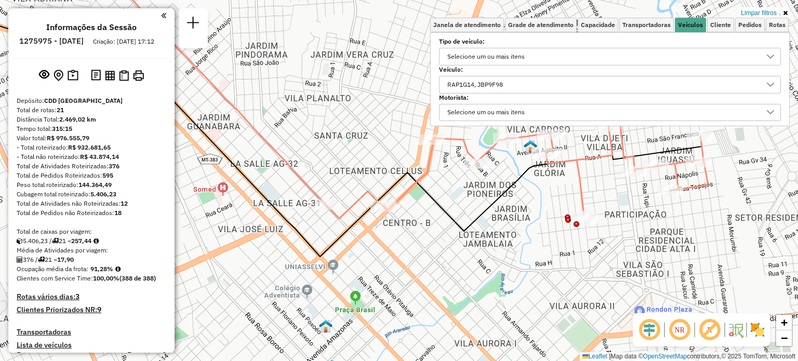
drag, startPoint x: 511, startPoint y: 286, endPoint x: 387, endPoint y: 242, distance: 132.5
click at [387, 242] on div "Rota 7 - Placa JBP9F98 00703658 - [PERSON_NAME] DA S Limpar filtros Janela de a…" at bounding box center [399, 180] width 798 height 361
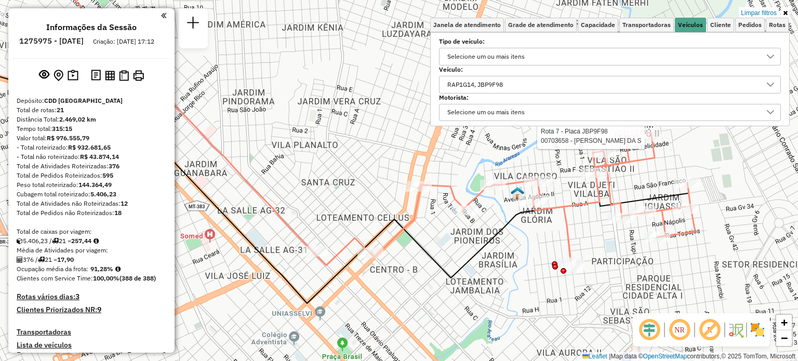
drag, startPoint x: 601, startPoint y: 214, endPoint x: 619, endPoint y: 245, distance: 36.4
click at [619, 245] on div "Rota 7 - Placa JBP9F98 00703658 - [PERSON_NAME] DA S Limpar filtros Janela de a…" at bounding box center [399, 180] width 798 height 361
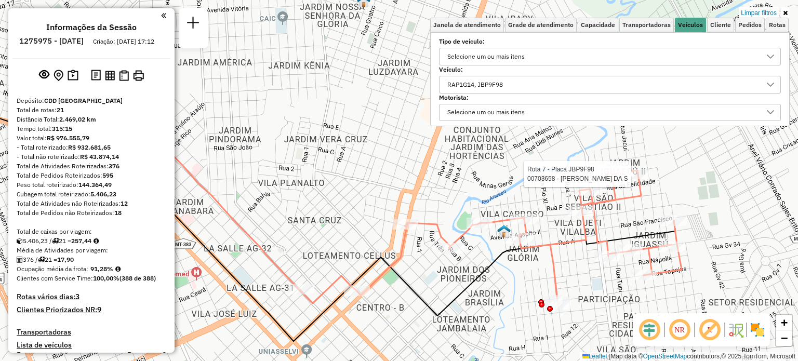
drag, startPoint x: 593, startPoint y: 228, endPoint x: 601, endPoint y: 284, distance: 56.6
click at [601, 284] on div "Rota 7 - Placa JBP9F98 00703658 - [PERSON_NAME] DA S Limpar filtros Janela de a…" at bounding box center [399, 180] width 798 height 361
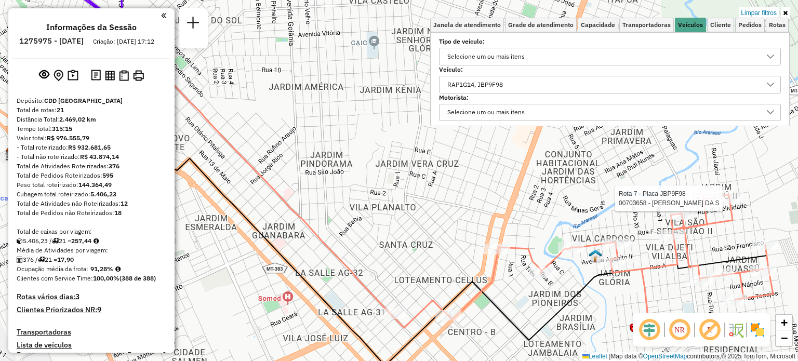
drag, startPoint x: 299, startPoint y: 168, endPoint x: 413, endPoint y: 191, distance: 115.6
click at [412, 191] on div "Rota 7 - Placa JBP9F98 00703658 - [PERSON_NAME] DA S Limpar filtros Janela de a…" at bounding box center [399, 180] width 798 height 361
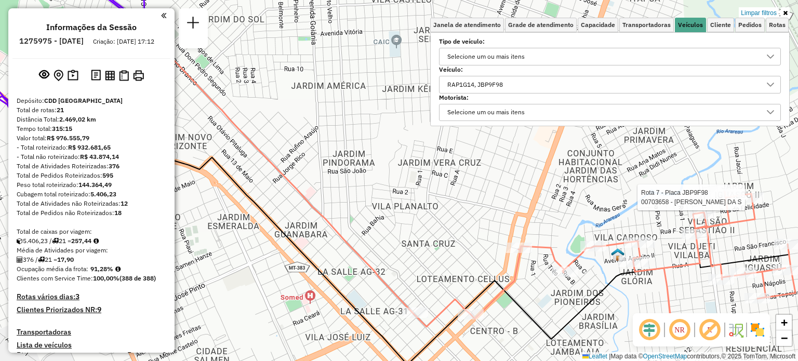
drag, startPoint x: 248, startPoint y: 174, endPoint x: 254, endPoint y: 170, distance: 6.7
click at [248, 175] on div "Rota 7 - Placa JBP9F98 00703658 - [PERSON_NAME] DA S Limpar filtros Janela de a…" at bounding box center [399, 180] width 798 height 361
